Goal: Transaction & Acquisition: Purchase product/service

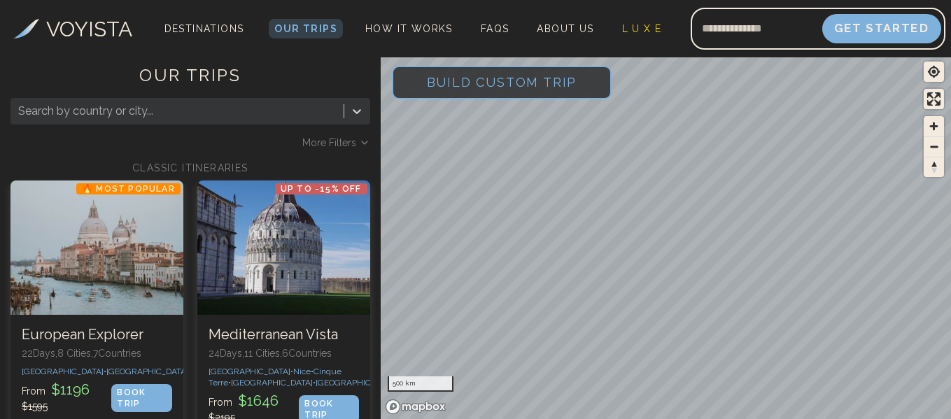
click at [879, 24] on button "Get Started" at bounding box center [881, 28] width 119 height 29
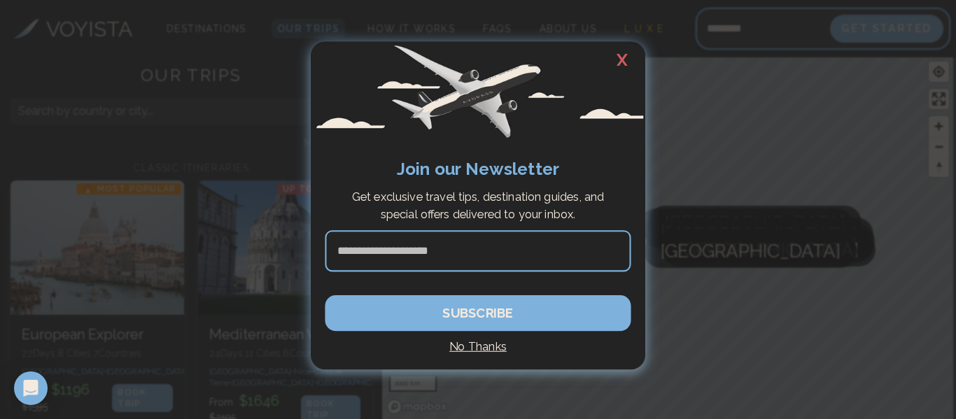
type input "**********"
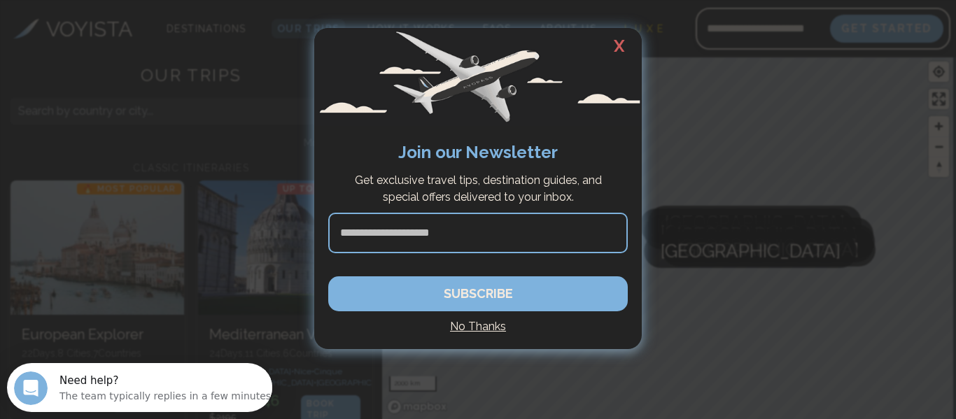
click at [444, 233] on input at bounding box center [477, 233] width 299 height 41
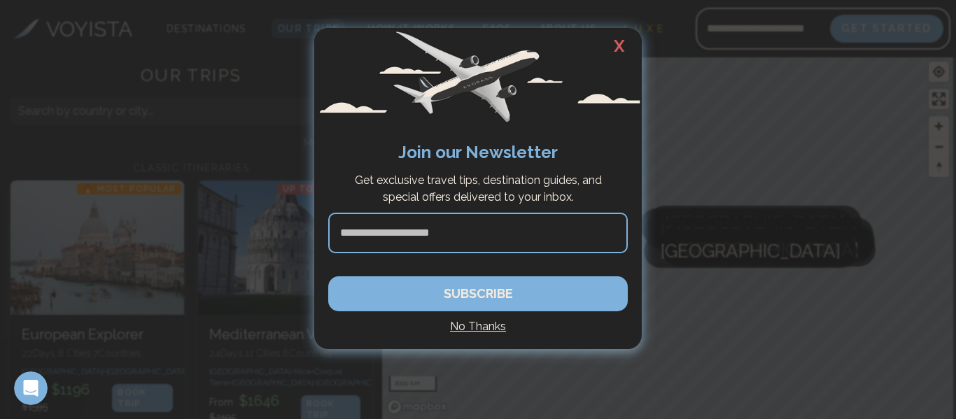
type input "**********"
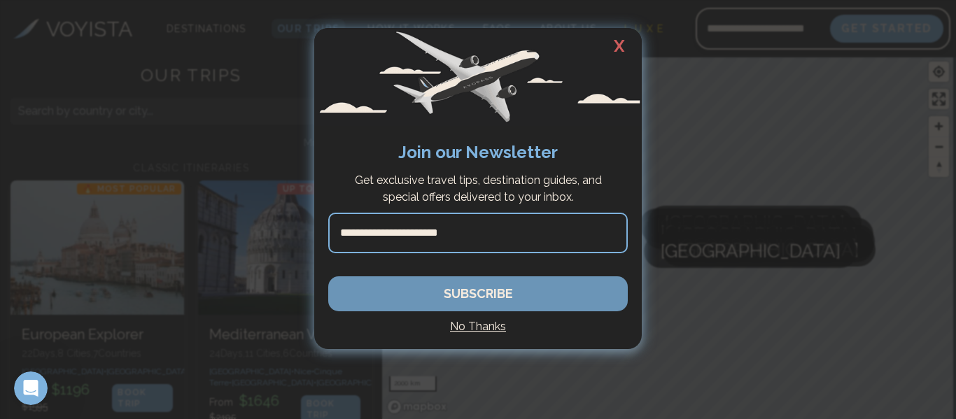
click at [425, 294] on button "SUBSCRIBE" at bounding box center [477, 293] width 299 height 35
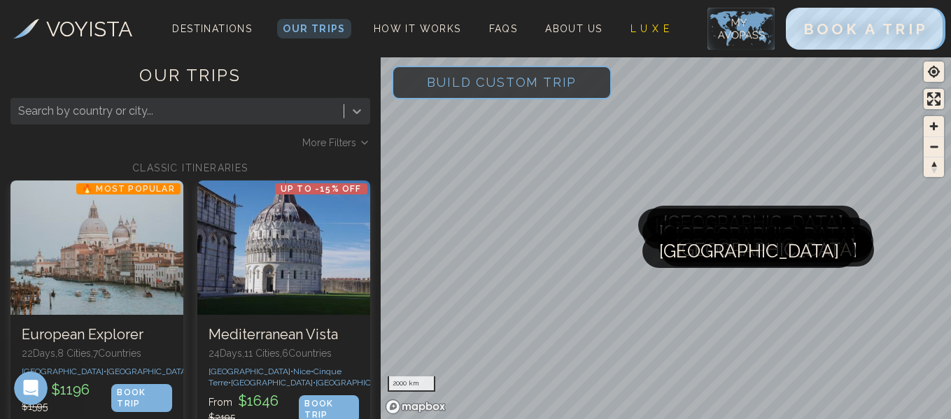
click at [360, 104] on div at bounding box center [356, 111] width 25 height 25
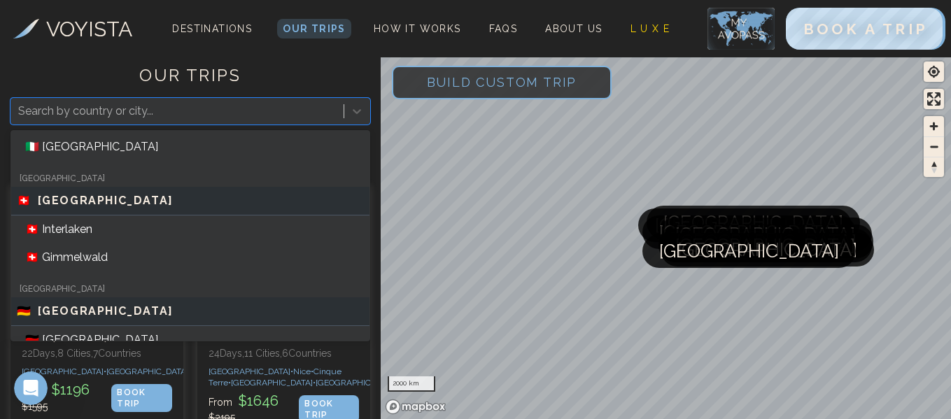
scroll to position [1176, 0]
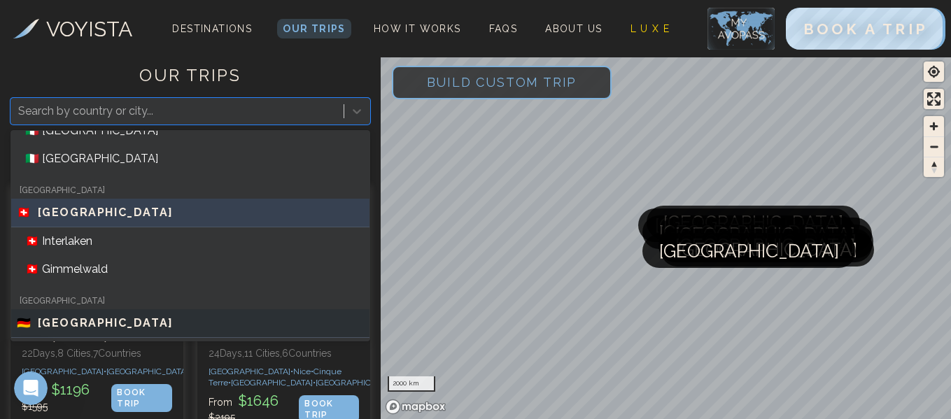
click at [75, 212] on span "[GEOGRAPHIC_DATA]" at bounding box center [106, 212] width 136 height 17
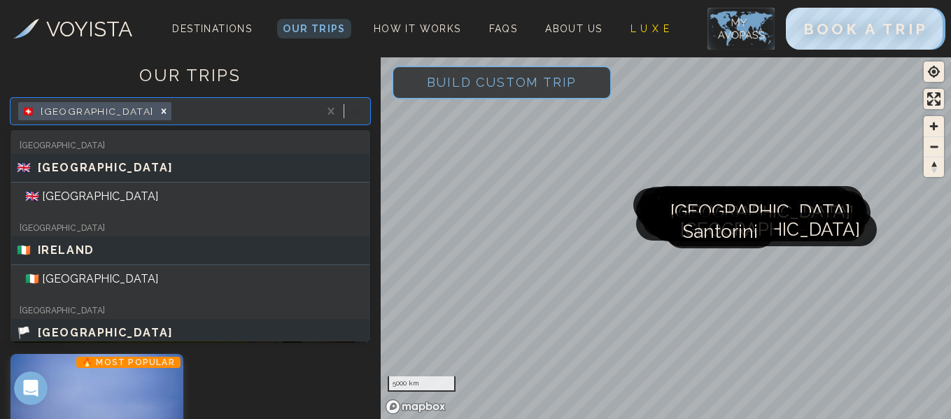
click at [358, 108] on icon at bounding box center [357, 111] width 14 height 14
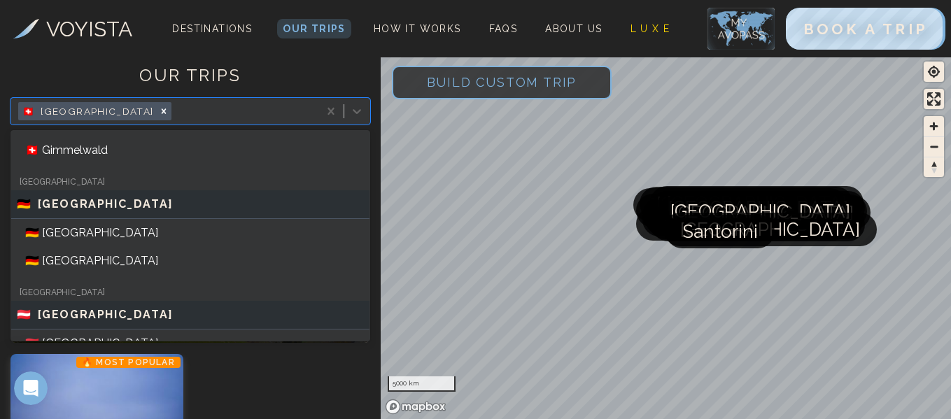
scroll to position [1300, 0]
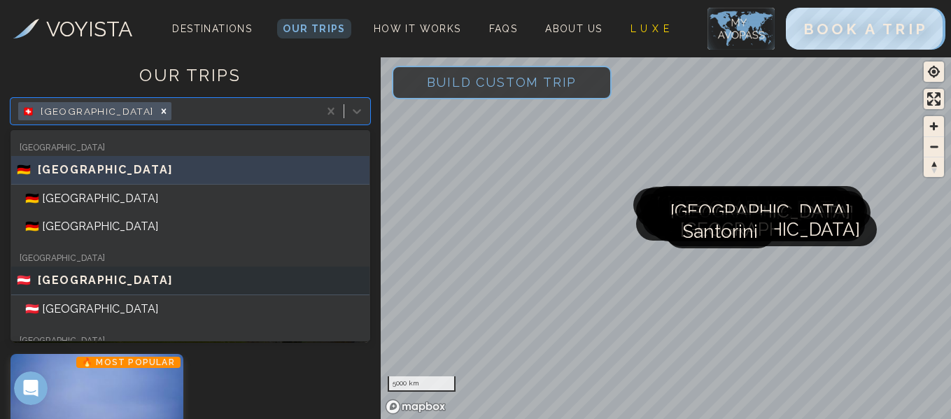
click at [178, 159] on div "🇩🇪 [GEOGRAPHIC_DATA]" at bounding box center [190, 170] width 358 height 29
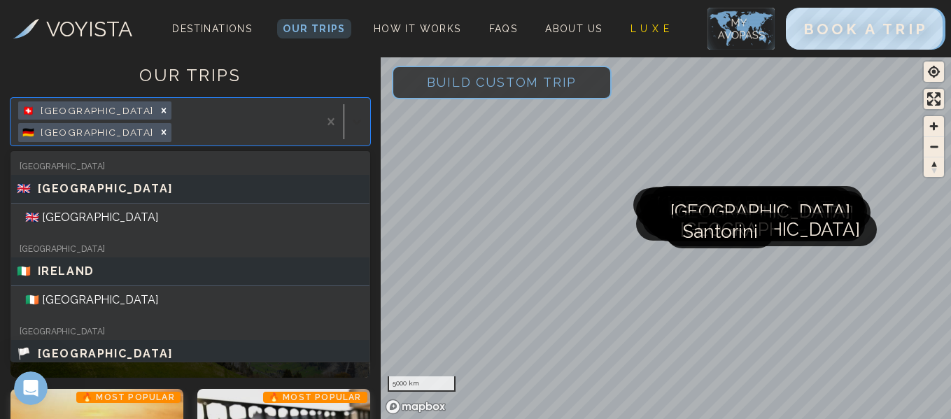
click at [362, 115] on icon at bounding box center [357, 122] width 14 height 14
drag, startPoint x: 363, startPoint y: 138, endPoint x: 369, endPoint y: 181, distance: 43.1
click at [369, 181] on div "[GEOGRAPHIC_DATA] 🇬🇧 [GEOGRAPHIC_DATA] 🇬🇧 [GEOGRAPHIC_DATA] [GEOGRAPHIC_DATA] 🇮…" at bounding box center [190, 256] width 360 height 211
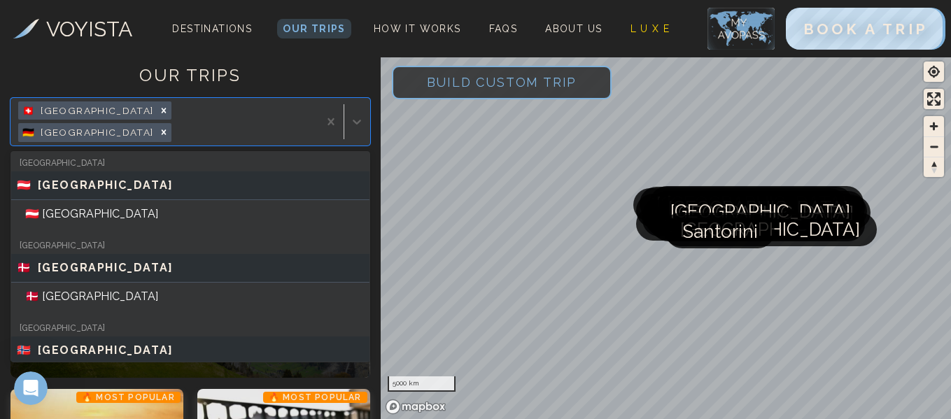
scroll to position [1388, 0]
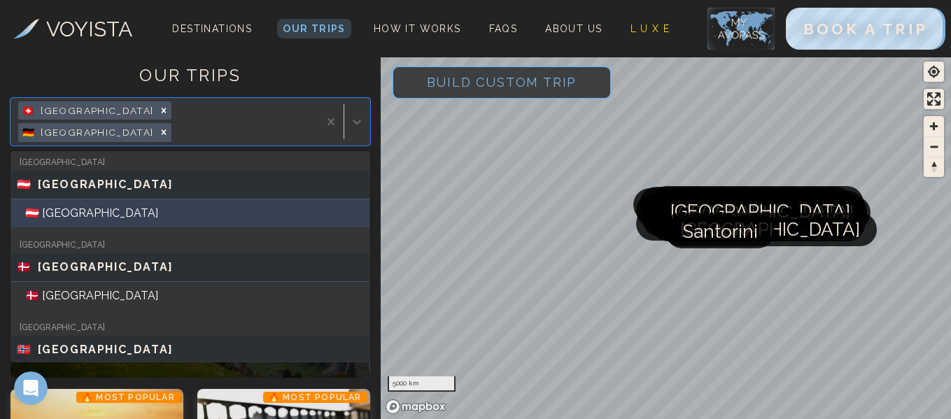
click at [62, 199] on div "🇦🇹 [GEOGRAPHIC_DATA]" at bounding box center [190, 213] width 358 height 28
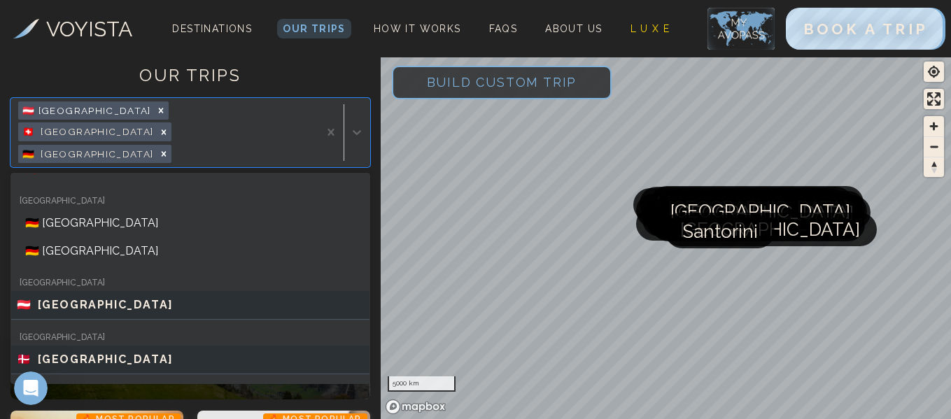
scroll to position [1318, 0]
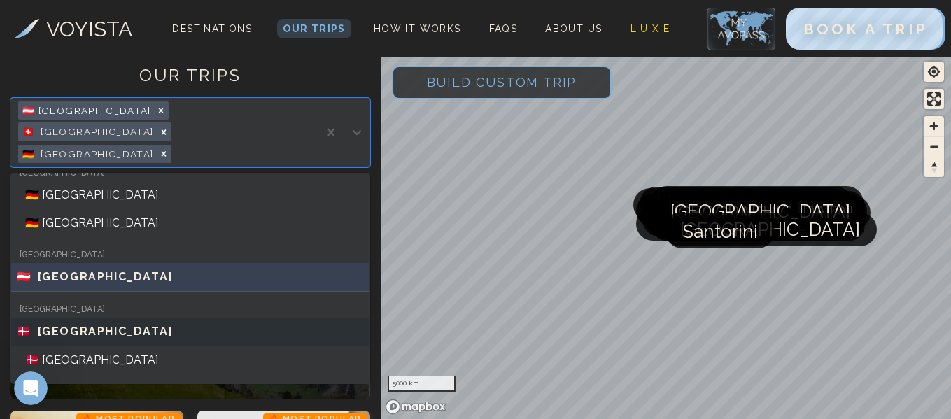
click at [66, 269] on span "[GEOGRAPHIC_DATA]" at bounding box center [106, 277] width 136 height 17
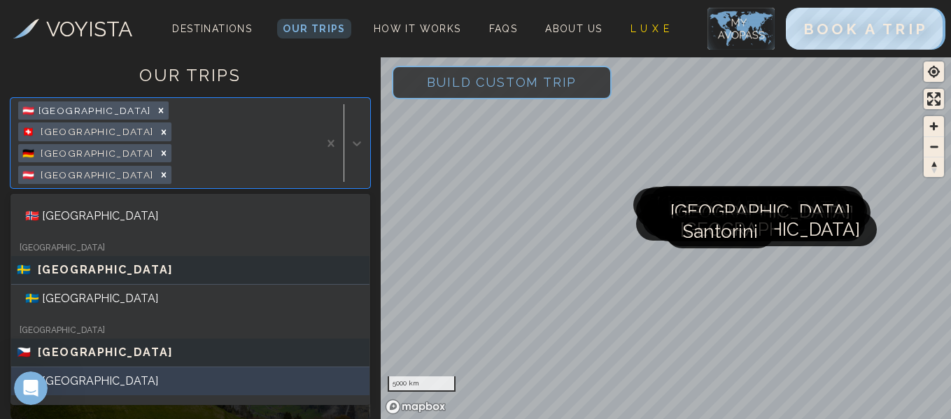
scroll to position [1621, 0]
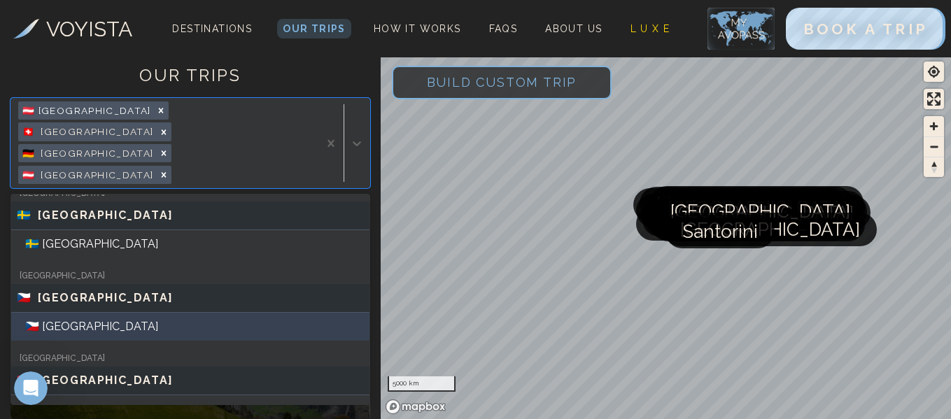
click at [69, 313] on div "🇨🇿 [GEOGRAPHIC_DATA]" at bounding box center [190, 327] width 358 height 28
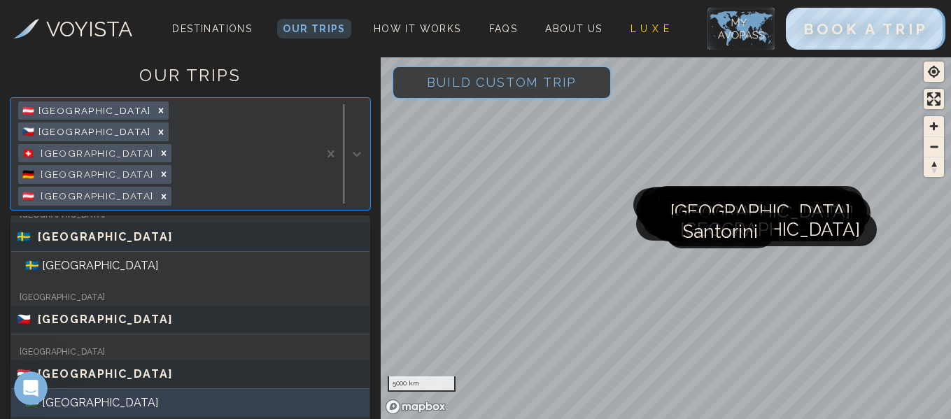
scroll to position [1676, 0]
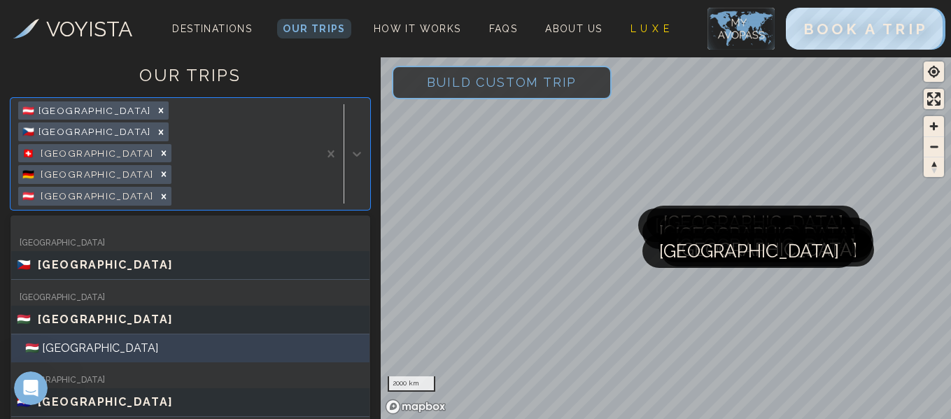
click at [56, 334] on div "🇭🇺 [GEOGRAPHIC_DATA]" at bounding box center [190, 348] width 358 height 28
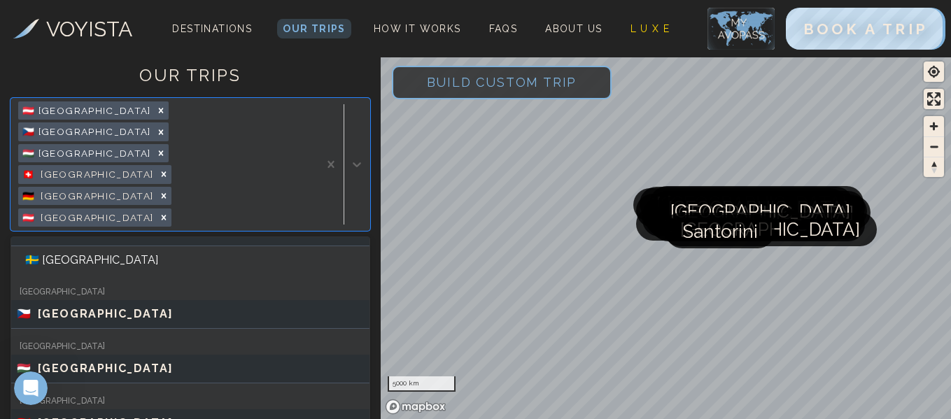
scroll to position [1676, 0]
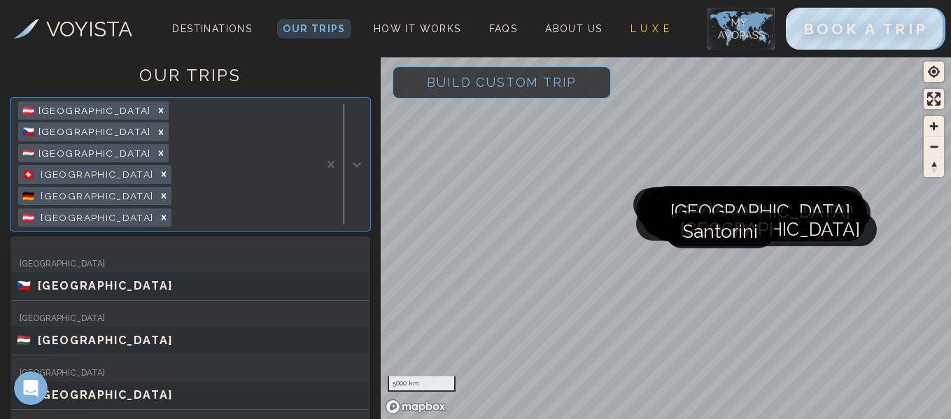
click at [41, 367] on div "[GEOGRAPHIC_DATA]" at bounding box center [190, 373] width 358 height 13
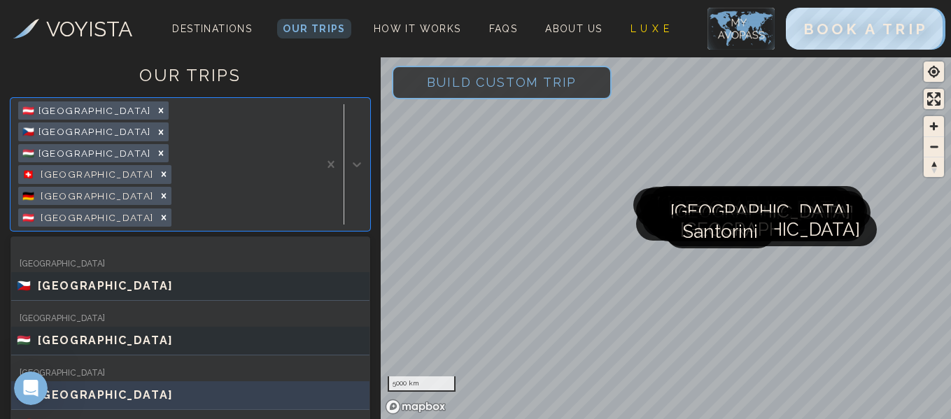
click at [57, 387] on span "[GEOGRAPHIC_DATA]" at bounding box center [106, 395] width 136 height 17
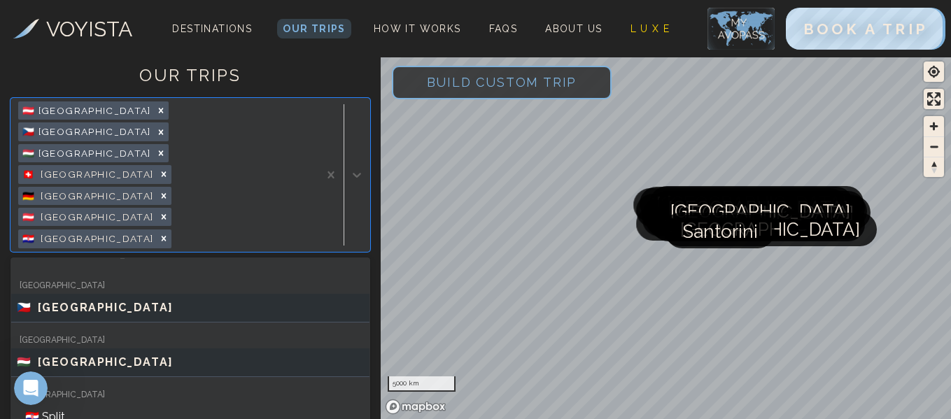
scroll to position [1703, 0]
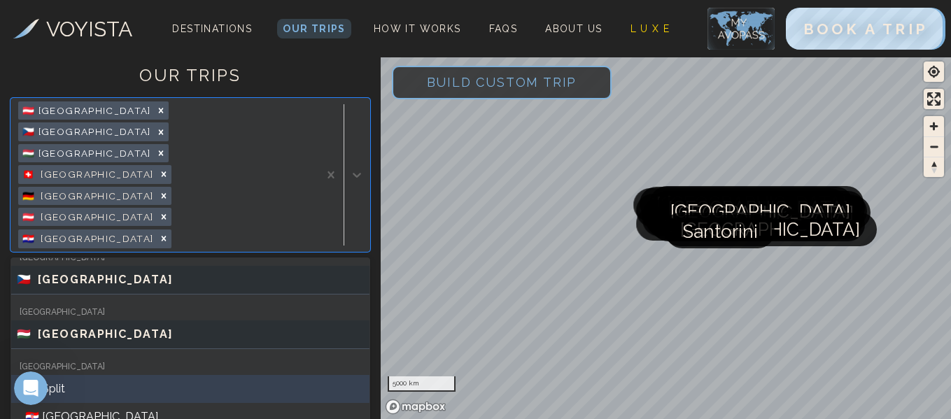
click at [48, 375] on div "🇭🇷 Split" at bounding box center [190, 389] width 358 height 28
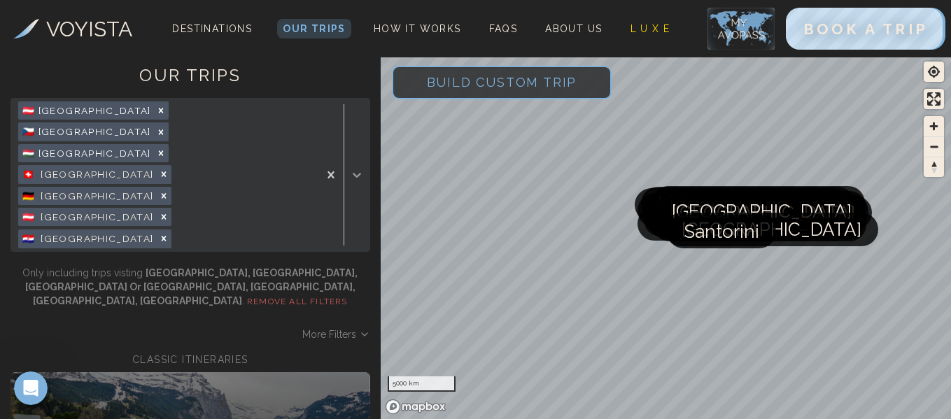
click at [357, 173] on icon at bounding box center [357, 175] width 8 height 5
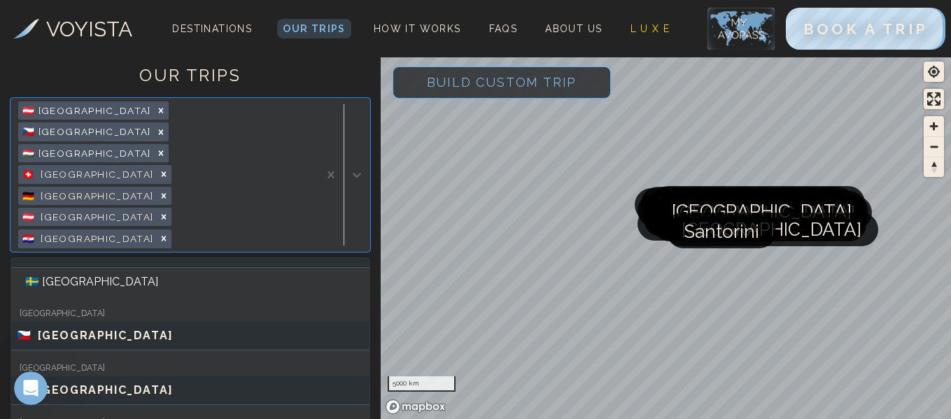
scroll to position [1675, 0]
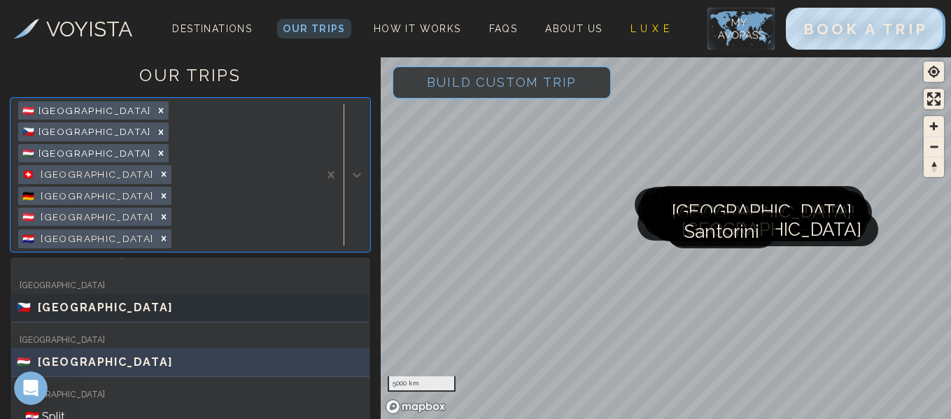
click at [56, 354] on span "[GEOGRAPHIC_DATA]" at bounding box center [106, 362] width 136 height 17
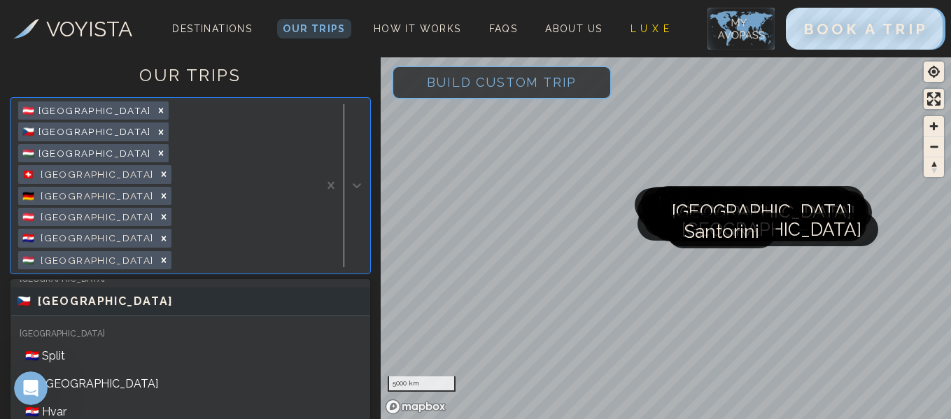
scroll to position [1759, 0]
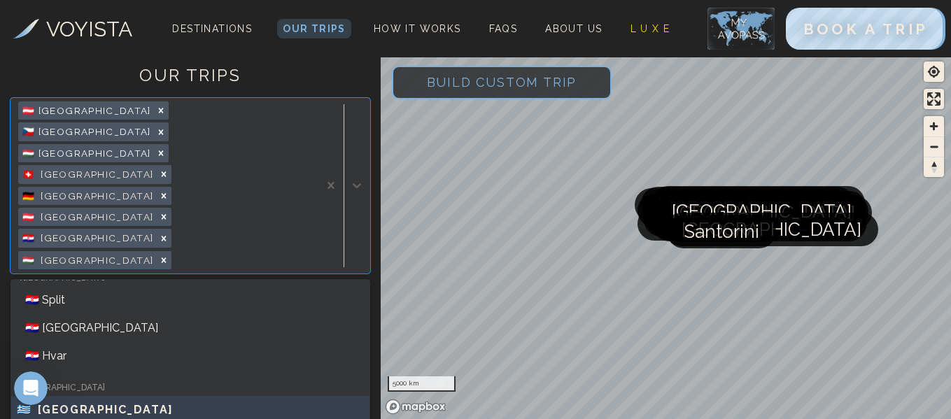
click at [68, 402] on span "[GEOGRAPHIC_DATA]" at bounding box center [106, 410] width 136 height 17
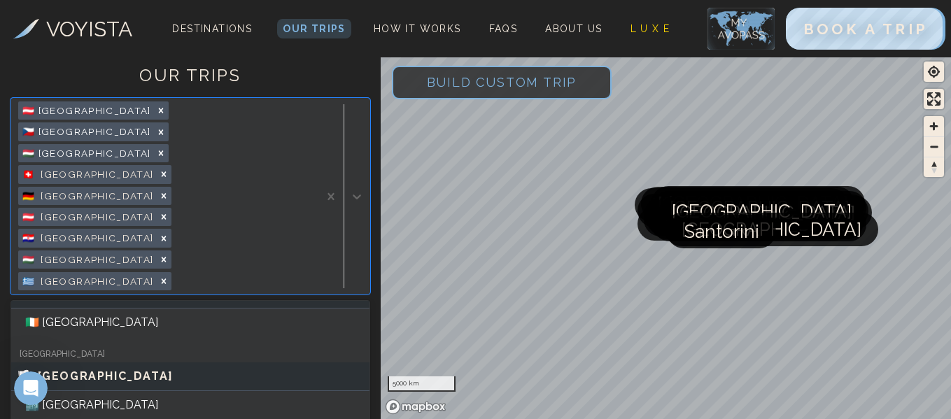
scroll to position [181, 0]
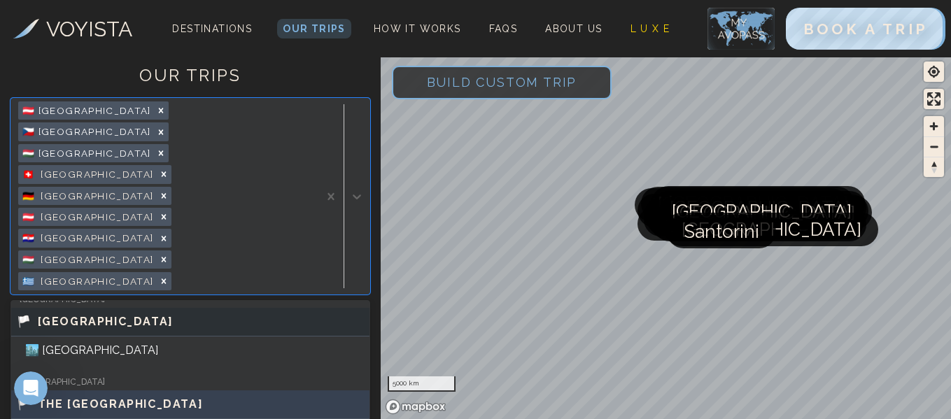
click at [103, 396] on span "THE [GEOGRAPHIC_DATA]" at bounding box center [121, 404] width 166 height 17
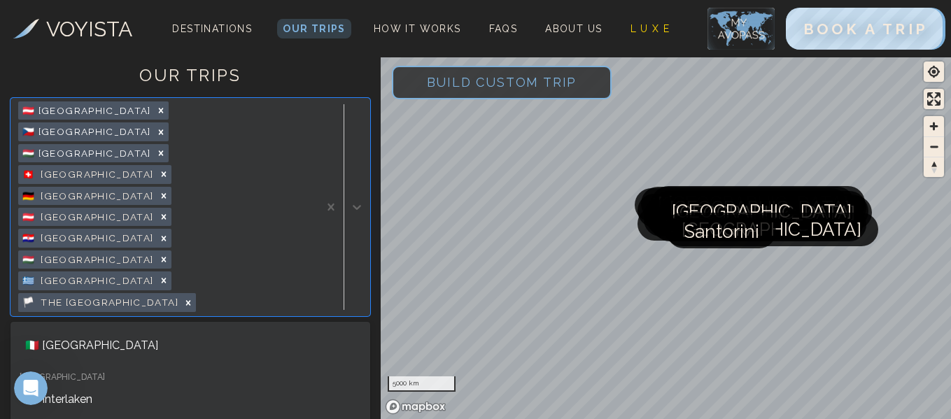
scroll to position [1206, 0]
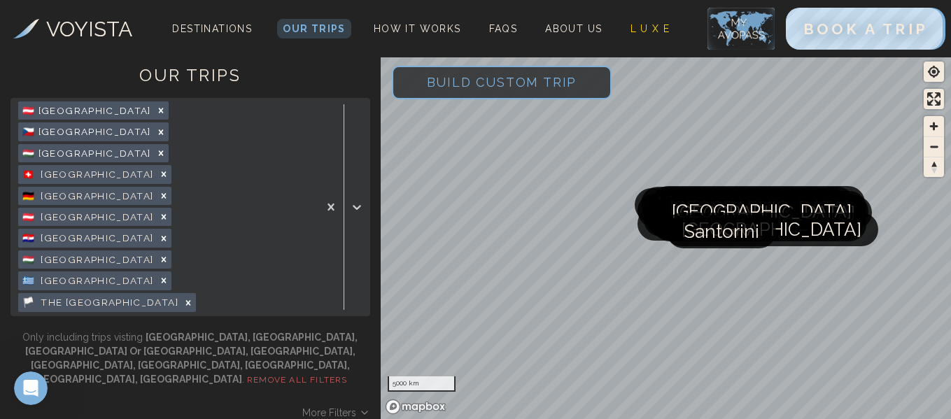
click at [499, 85] on span "Build Custom Trip" at bounding box center [501, 81] width 195 height 59
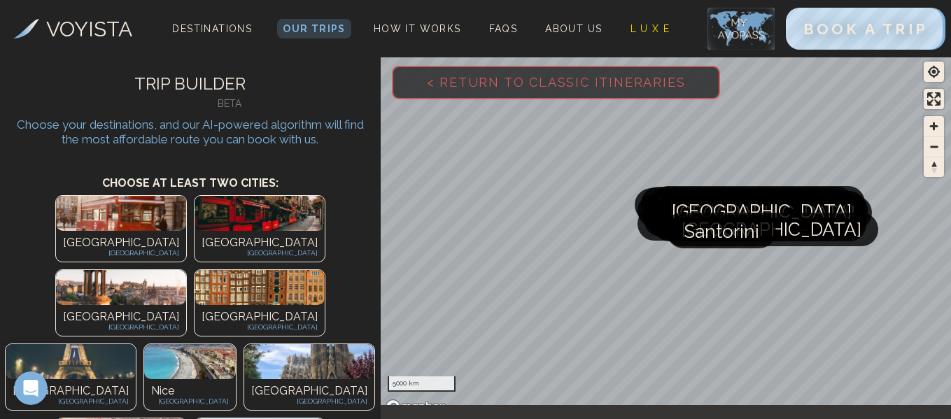
click at [265, 270] on img at bounding box center [260, 287] width 130 height 35
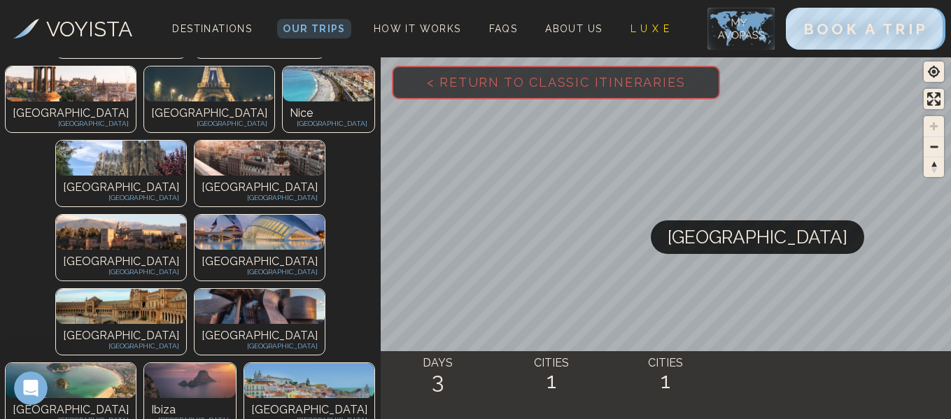
scroll to position [336, 0]
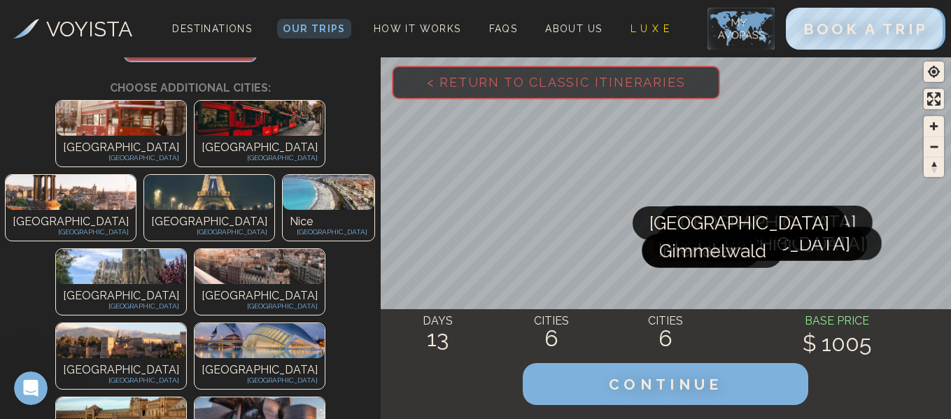
scroll to position [733, 0]
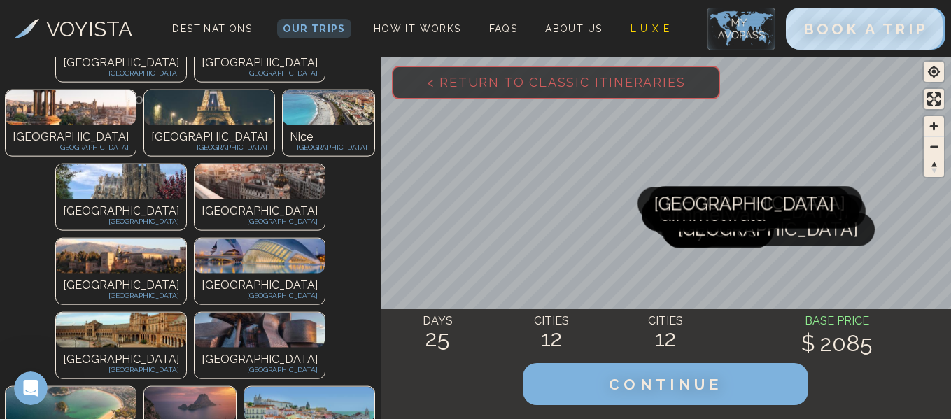
scroll to position [771, 0]
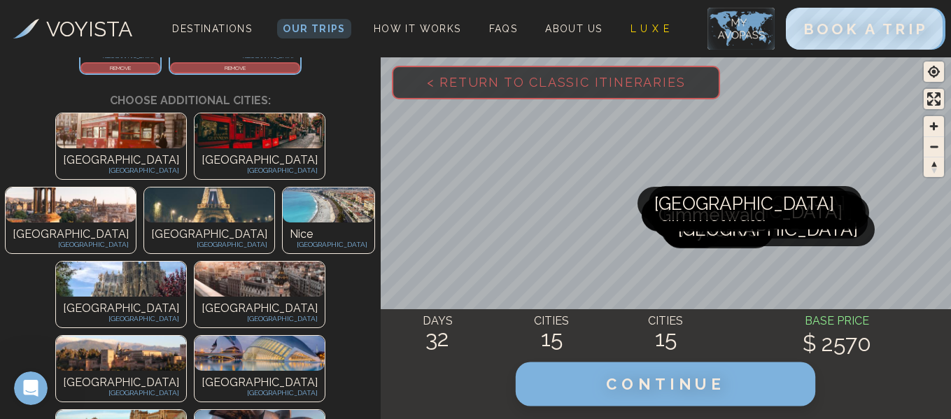
click at [684, 384] on span "CONTINUE" at bounding box center [666, 384] width 120 height 18
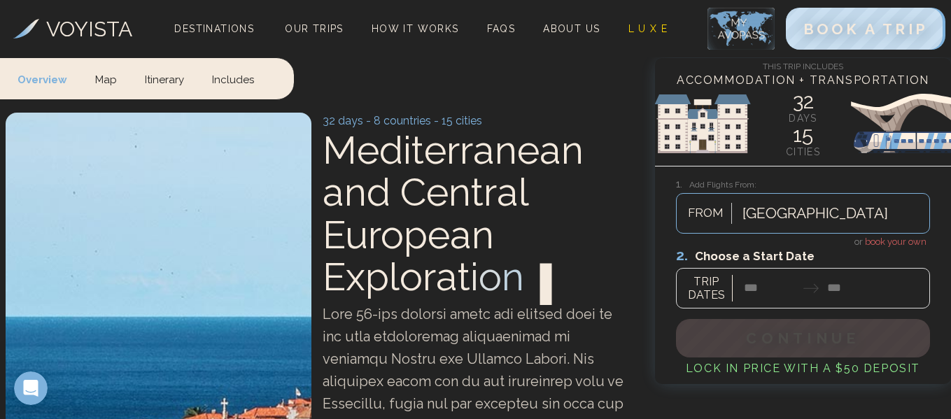
click at [748, 292] on div at bounding box center [803, 277] width 254 height 62
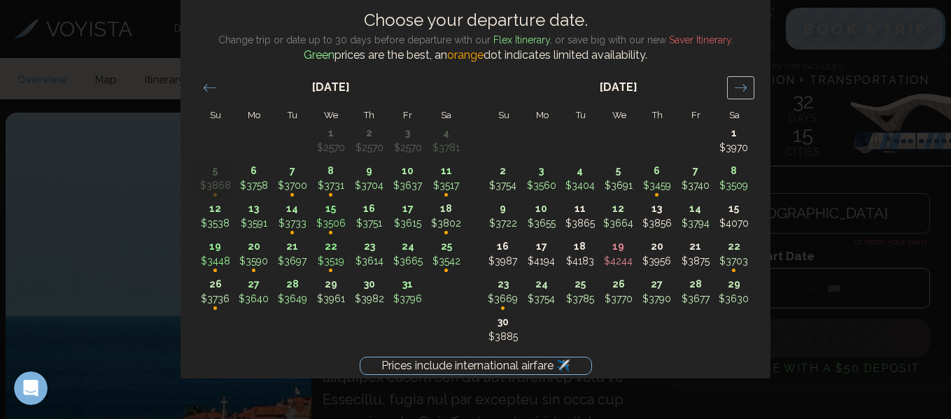
click at [742, 87] on icon "Move forward to switch to the next month." at bounding box center [741, 87] width 12 height 7
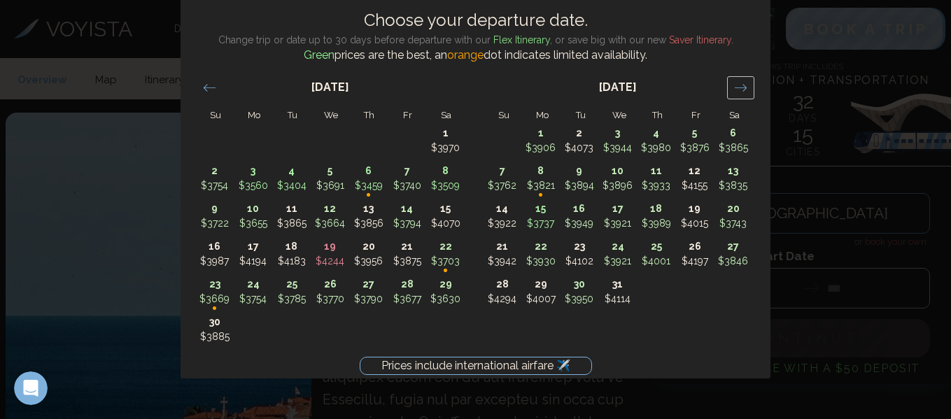
click at [742, 87] on icon "Move forward to switch to the next month." at bounding box center [741, 87] width 12 height 7
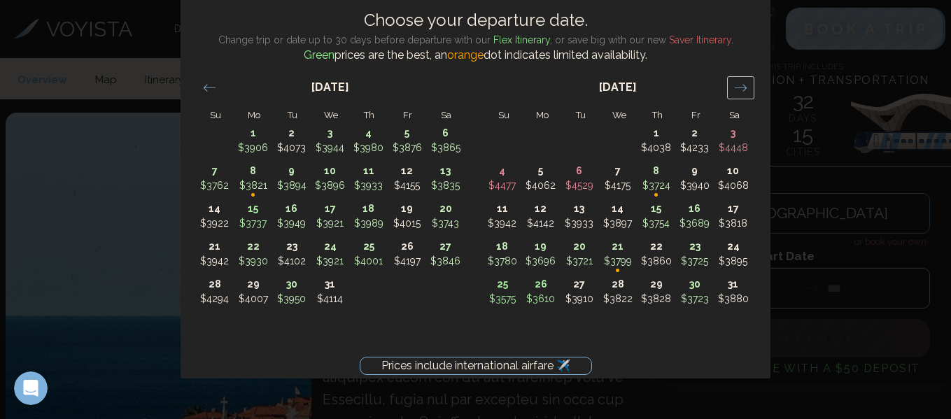
click at [742, 87] on icon "Move forward to switch to the next month." at bounding box center [741, 87] width 12 height 7
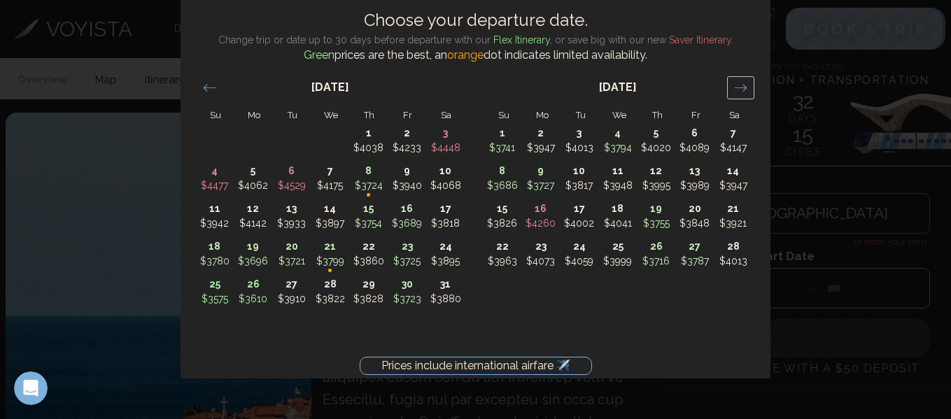
click at [742, 87] on icon "Move forward to switch to the next month." at bounding box center [741, 87] width 12 height 7
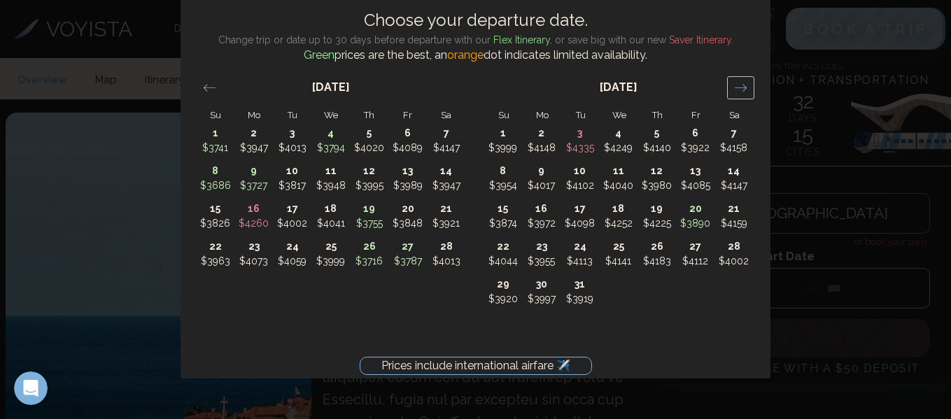
click at [742, 87] on icon "Move forward to switch to the next month." at bounding box center [741, 87] width 12 height 7
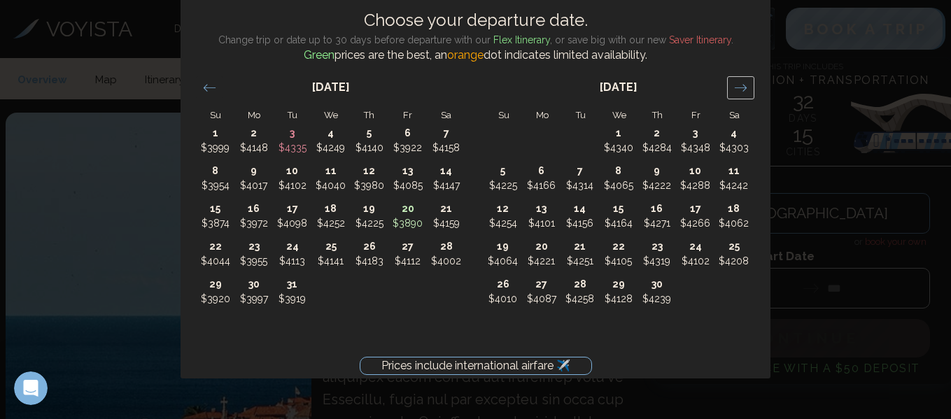
click at [742, 87] on icon "Move forward to switch to the next month." at bounding box center [741, 87] width 12 height 7
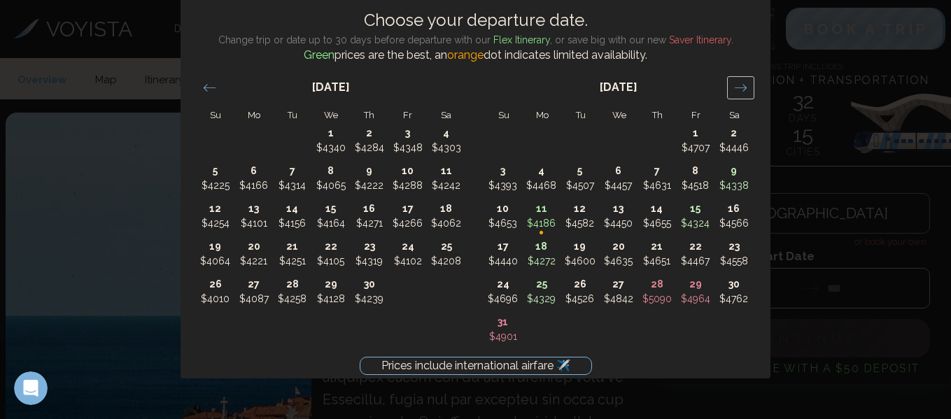
click at [742, 87] on icon "Move forward to switch to the next month." at bounding box center [741, 87] width 12 height 7
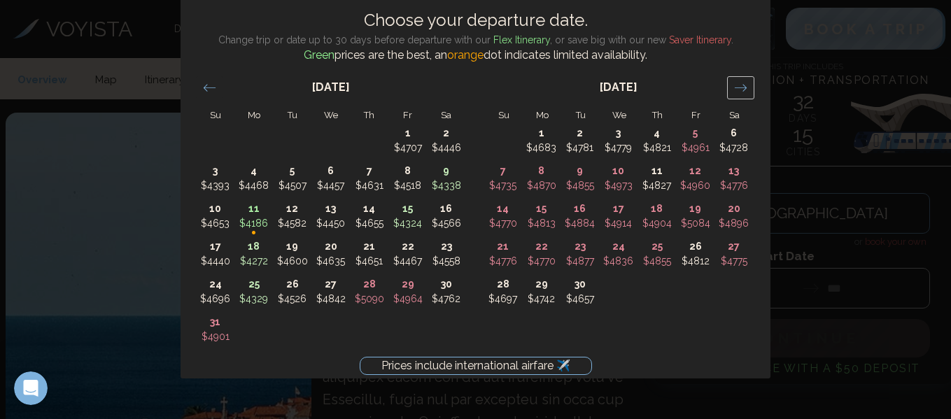
click at [742, 87] on icon "Move forward to switch to the next month." at bounding box center [741, 87] width 12 height 7
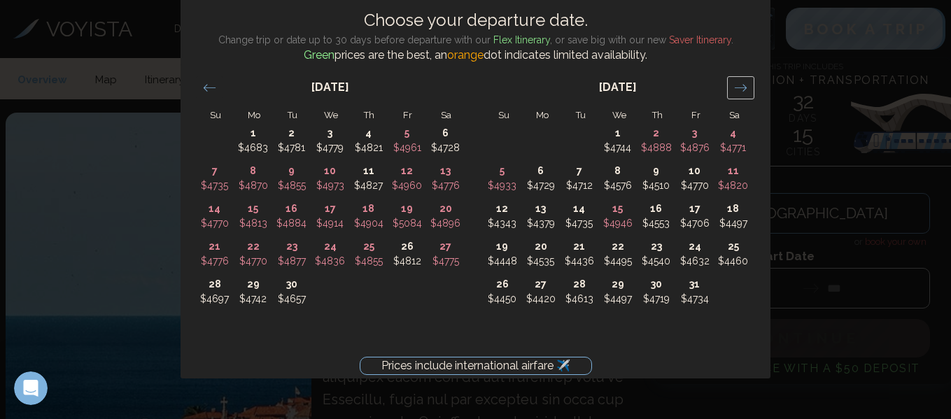
click at [742, 87] on icon "Move forward to switch to the next month." at bounding box center [741, 87] width 12 height 7
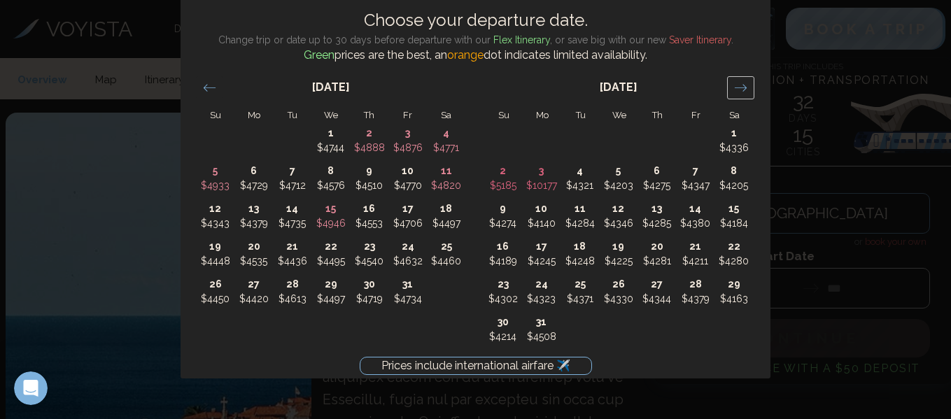
click at [742, 87] on icon "Move forward to switch to the next month." at bounding box center [741, 87] width 12 height 7
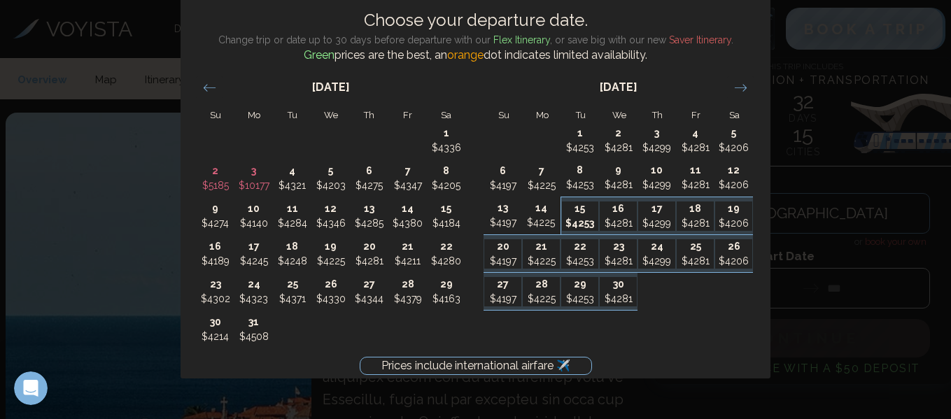
click at [578, 215] on p "15" at bounding box center [580, 209] width 37 height 15
type input "********"
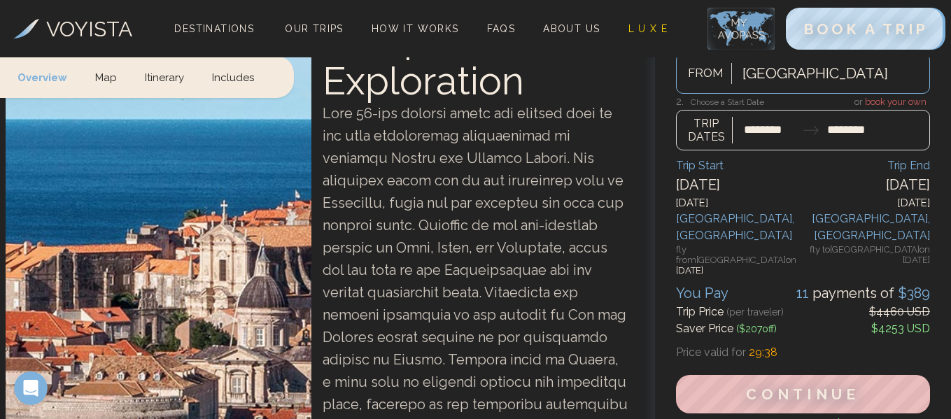
scroll to position [224, 0]
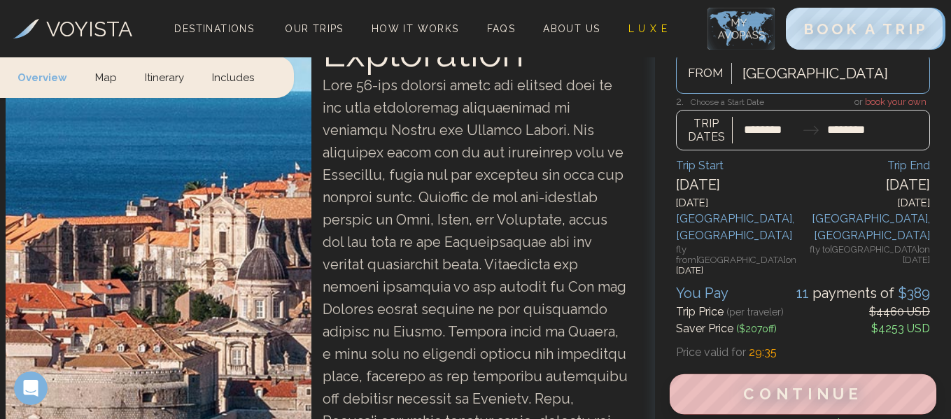
click at [777, 386] on span "Continue" at bounding box center [803, 395] width 120 height 18
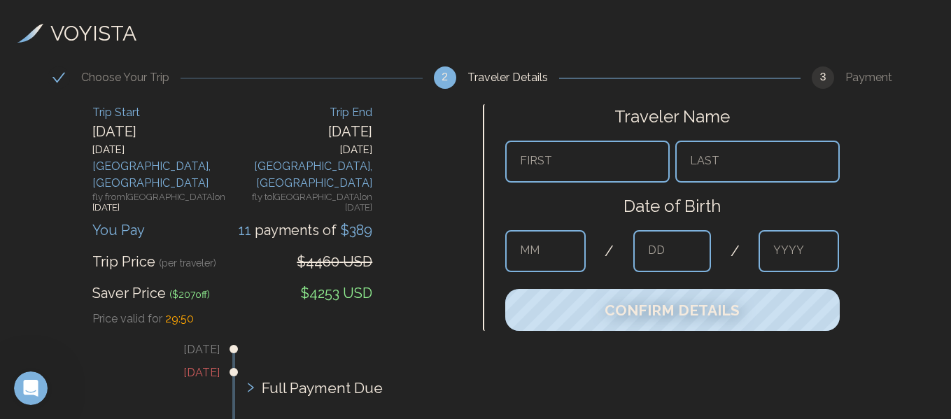
click at [599, 178] on input "text" at bounding box center [587, 162] width 164 height 42
type input "*****"
click at [735, 157] on input "text" at bounding box center [757, 162] width 164 height 42
type input "****"
click at [558, 248] on input "text" at bounding box center [545, 251] width 81 height 42
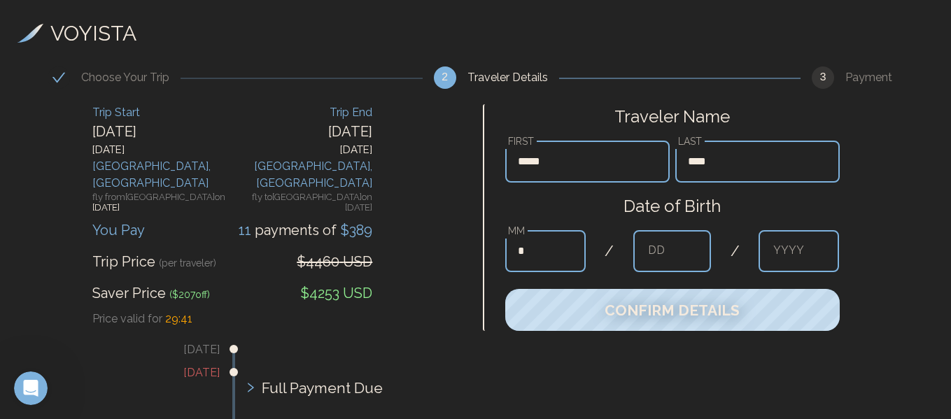
type input "*"
click at [666, 255] on input "text" at bounding box center [672, 251] width 78 height 42
type input "*"
click at [796, 249] on input "text" at bounding box center [799, 251] width 81 height 42
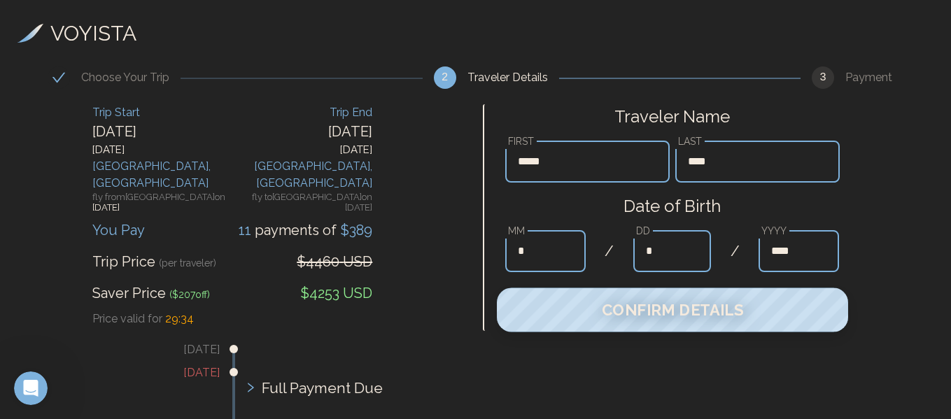
type input "****"
click at [710, 319] on span "Confirm Details" at bounding box center [672, 310] width 142 height 18
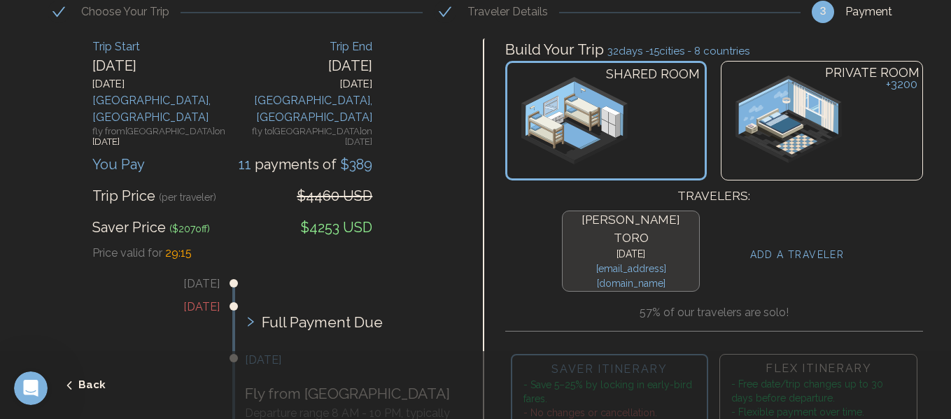
scroll to position [54, 0]
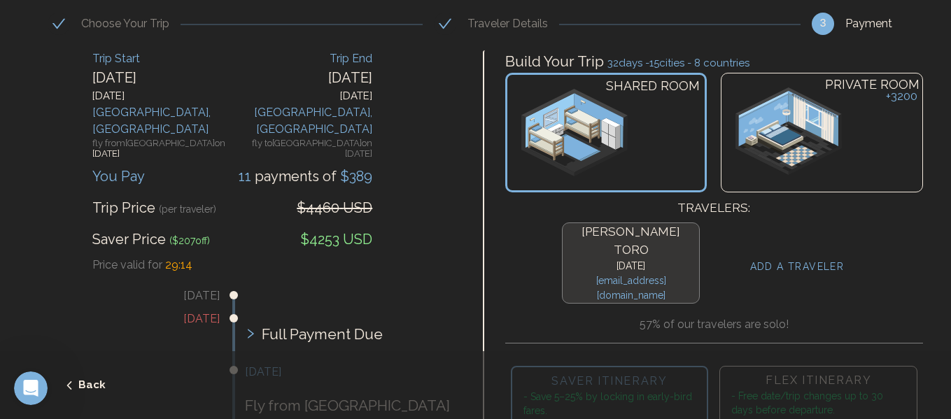
click at [827, 126] on img at bounding box center [788, 130] width 106 height 87
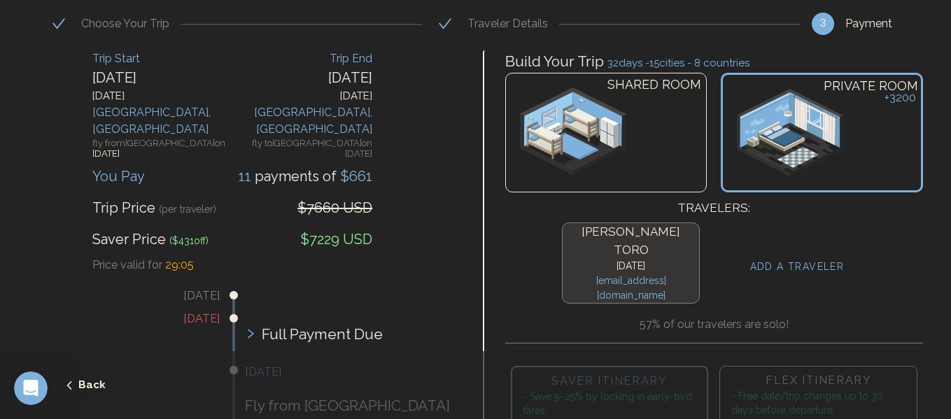
click at [801, 122] on img at bounding box center [790, 132] width 106 height 87
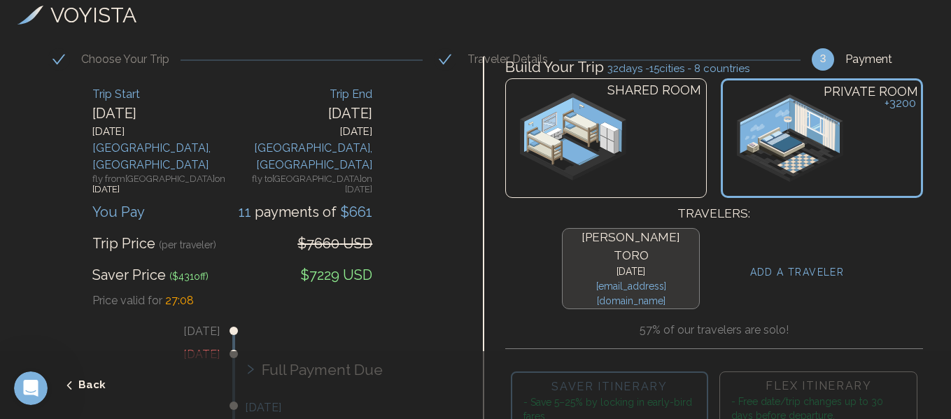
scroll to position [0, 0]
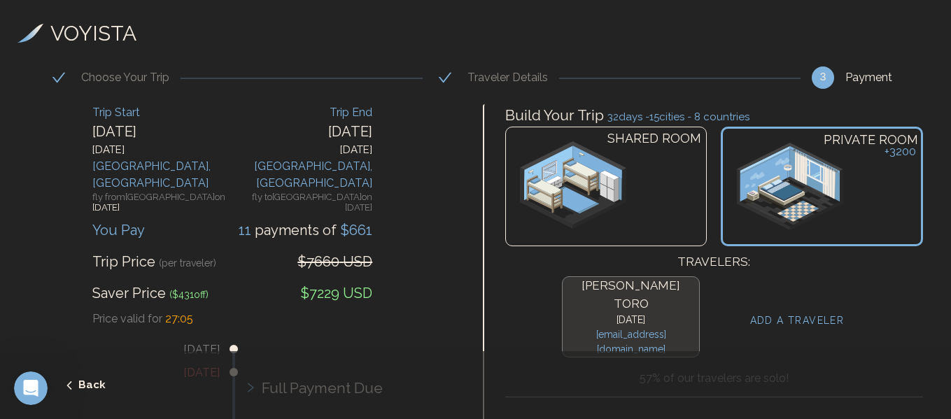
click at [772, 295] on div "[PERSON_NAME] [DATE] [EMAIL_ADDRESS][DOMAIN_NAME] ADD A TRAVELER" at bounding box center [714, 317] width 418 height 92
click at [775, 313] on h4 "ADD A TRAVELER" at bounding box center [797, 320] width 94 height 15
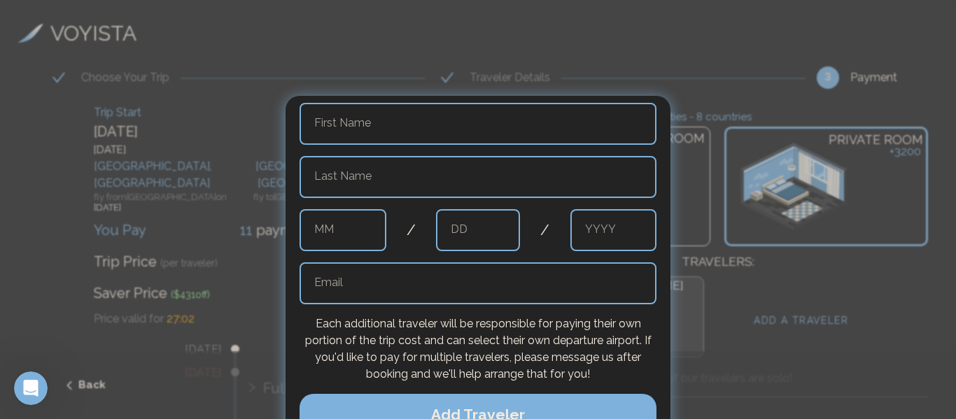
click at [405, 122] on input "text" at bounding box center [477, 124] width 357 height 42
type input "*****"
click at [362, 183] on input "text" at bounding box center [477, 177] width 357 height 42
type input "****"
click at [338, 232] on input "text" at bounding box center [342, 230] width 87 height 42
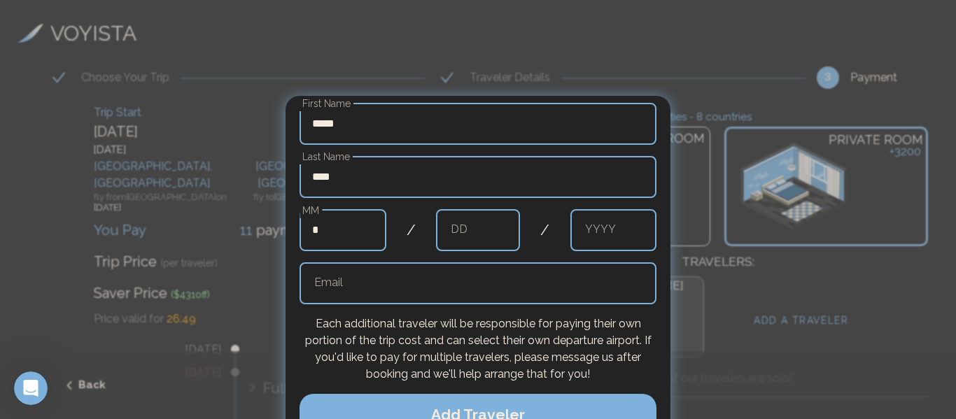
type input "*"
click at [469, 224] on input "text" at bounding box center [478, 230] width 84 height 42
type input "**"
click at [589, 226] on input "text" at bounding box center [613, 230] width 87 height 42
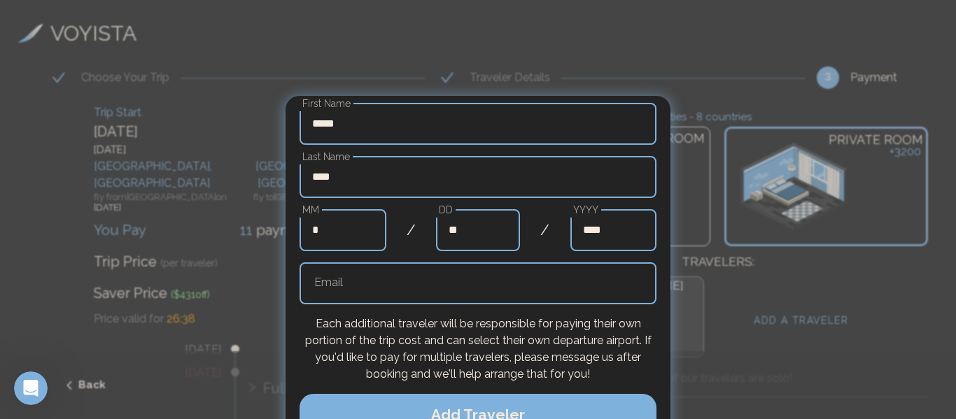
type input "****"
click at [372, 288] on input "text" at bounding box center [477, 283] width 357 height 42
type input "**********"
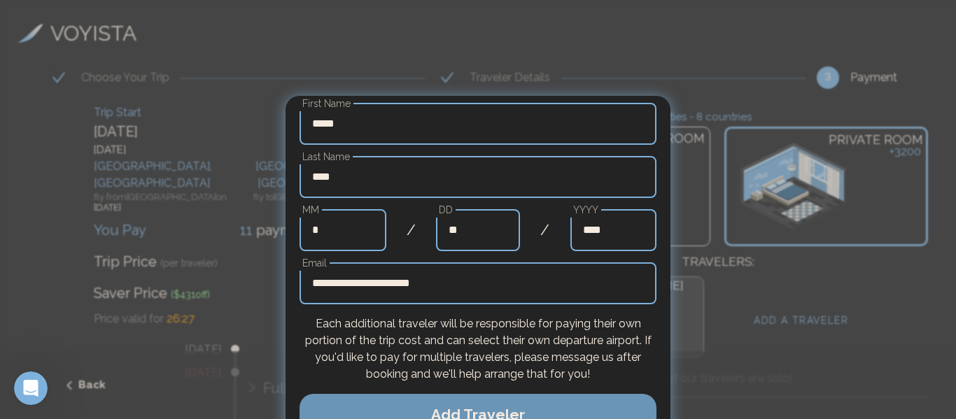
click at [548, 406] on button "Add Traveler" at bounding box center [477, 415] width 357 height 42
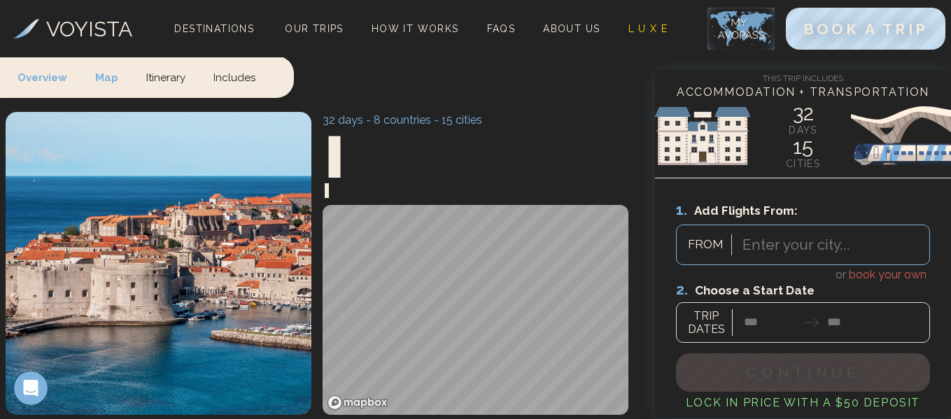
scroll to position [224, 0]
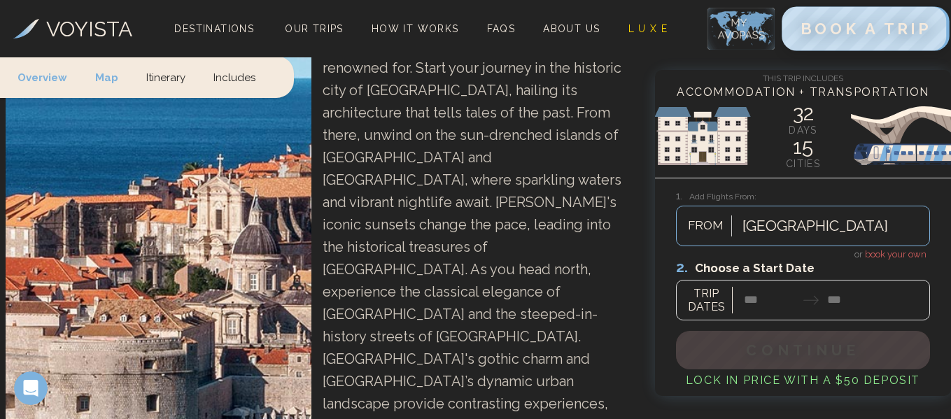
click at [900, 24] on span "BOOK A TRIP" at bounding box center [865, 29] width 131 height 18
